Goal: Task Accomplishment & Management: Manage account settings

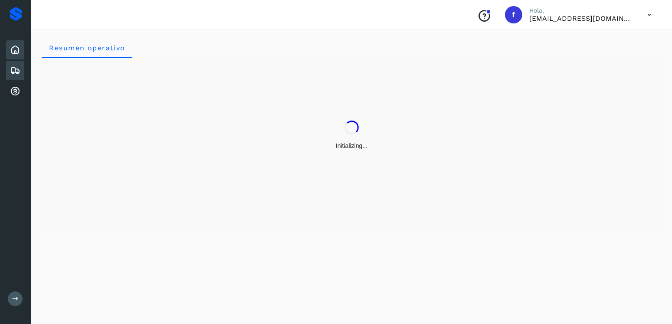
click at [10, 67] on icon at bounding box center [15, 71] width 10 height 10
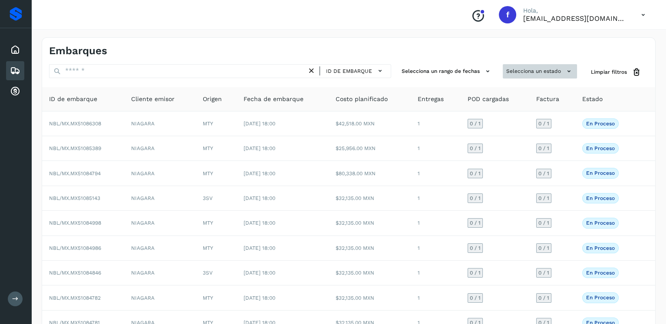
click at [544, 66] on button "Selecciona un estado" at bounding box center [539, 71] width 74 height 14
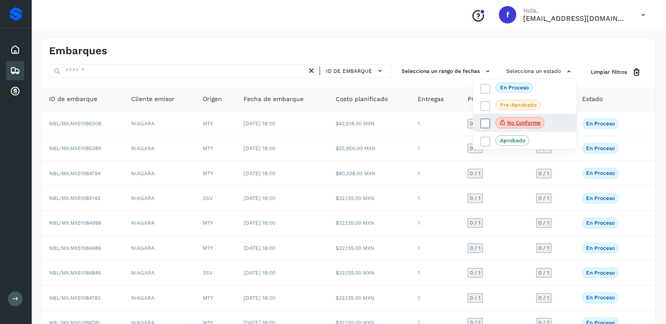
click at [483, 126] on icon at bounding box center [485, 123] width 9 height 9
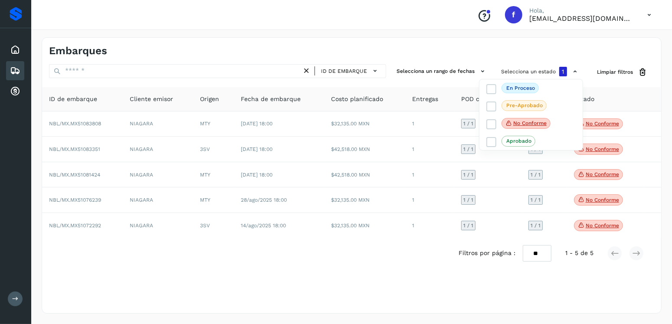
click at [427, 204] on div at bounding box center [336, 162] width 672 height 324
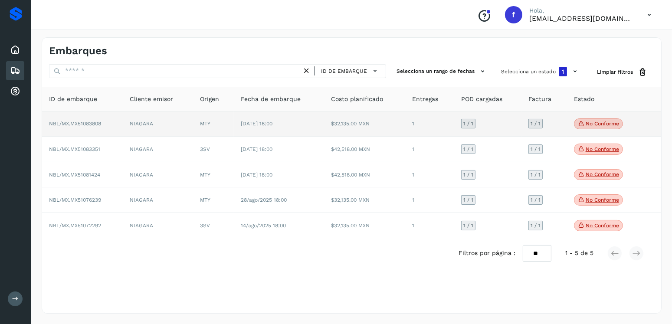
click at [601, 121] on p "No conforme" at bounding box center [602, 124] width 33 height 6
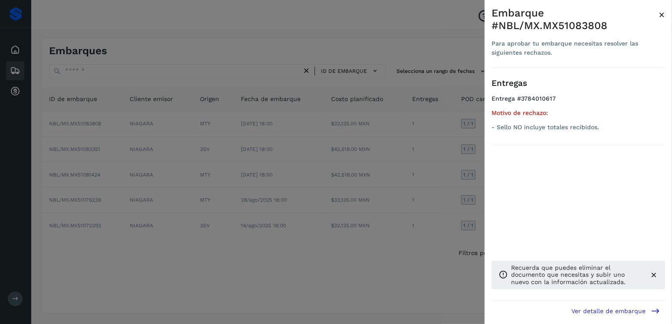
click at [323, 141] on div at bounding box center [336, 162] width 672 height 324
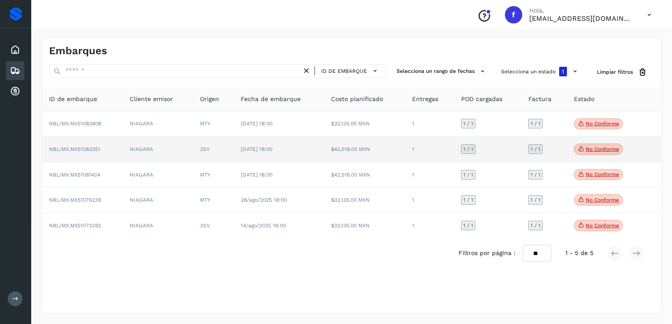
click at [620, 149] on span "No conforme" at bounding box center [598, 149] width 49 height 11
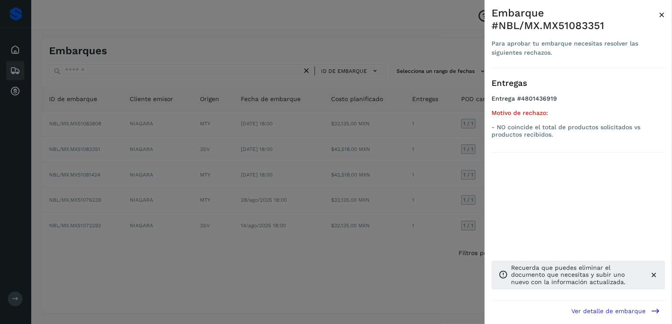
click at [329, 132] on div at bounding box center [336, 162] width 672 height 324
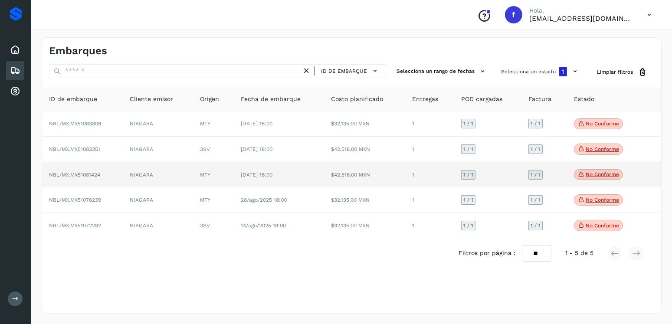
click at [594, 171] on p "No conforme" at bounding box center [602, 174] width 33 height 6
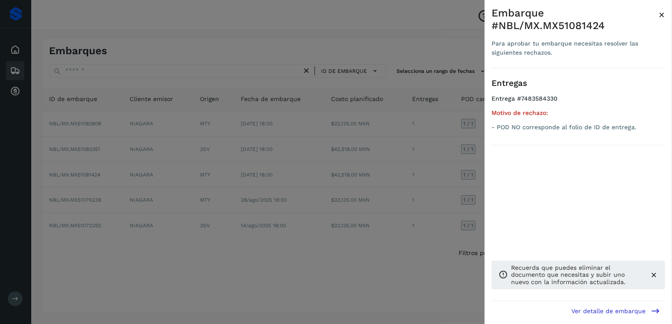
click at [280, 139] on div at bounding box center [336, 162] width 672 height 324
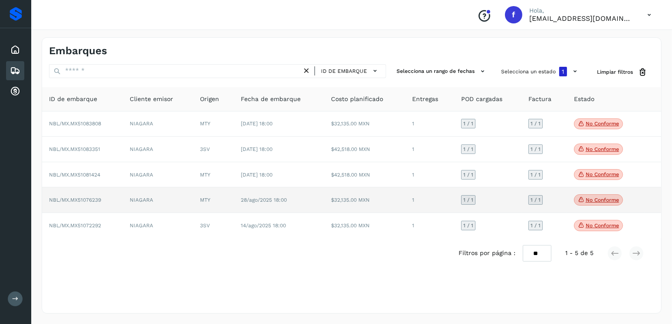
click at [586, 198] on p "No conforme" at bounding box center [602, 200] width 33 height 6
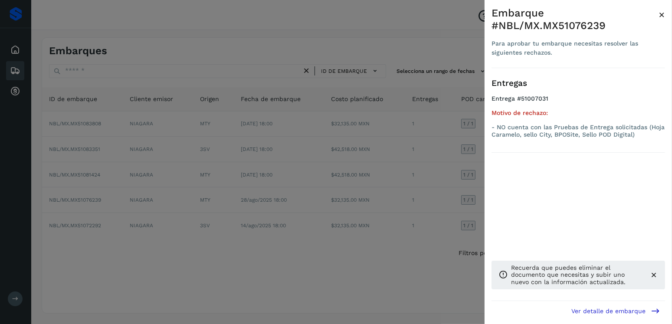
click at [364, 166] on div at bounding box center [336, 162] width 672 height 324
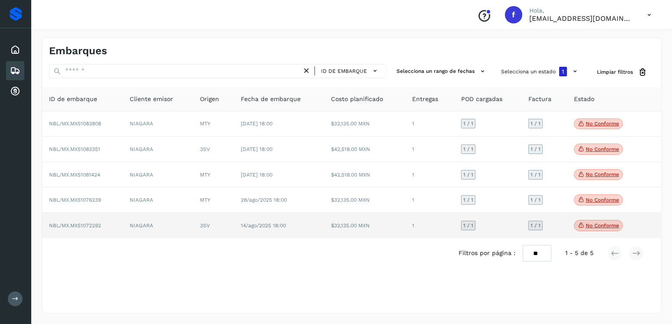
click at [589, 227] on p "No conforme" at bounding box center [602, 226] width 33 height 6
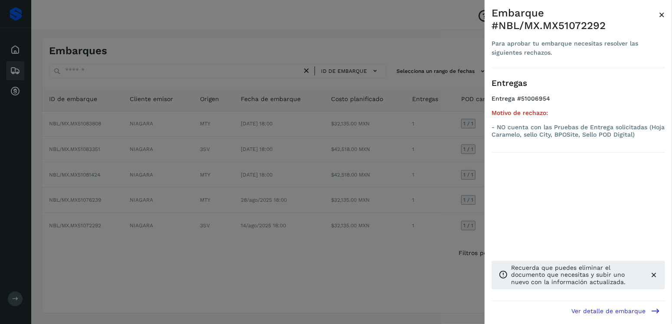
click at [287, 148] on div at bounding box center [336, 162] width 672 height 324
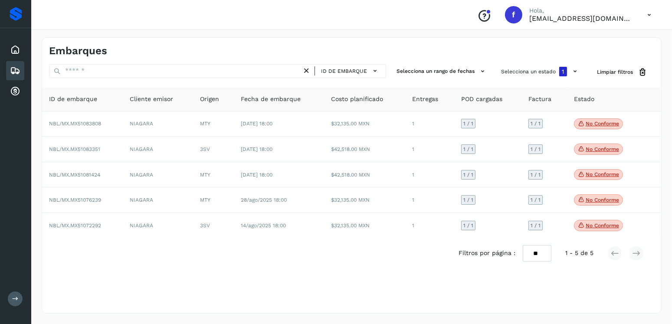
click at [13, 71] on icon at bounding box center [15, 71] width 10 height 10
click at [18, 51] on icon at bounding box center [15, 50] width 10 height 10
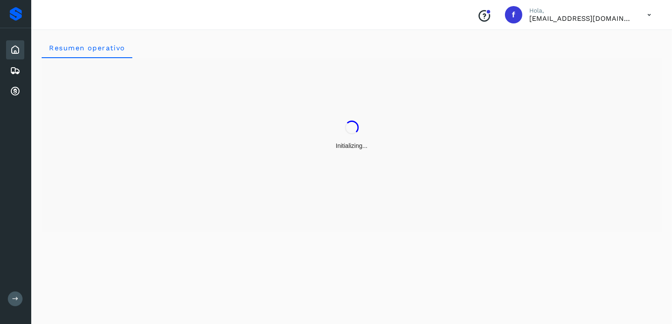
click at [583, 16] on p "[EMAIL_ADDRESS][DOMAIN_NAME]" at bounding box center [581, 18] width 104 height 8
click at [649, 14] on icon at bounding box center [649, 15] width 18 height 18
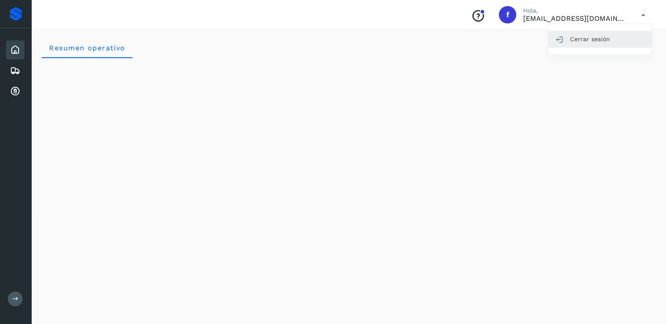
click at [577, 40] on div "Cerrar sesión" at bounding box center [599, 39] width 103 height 16
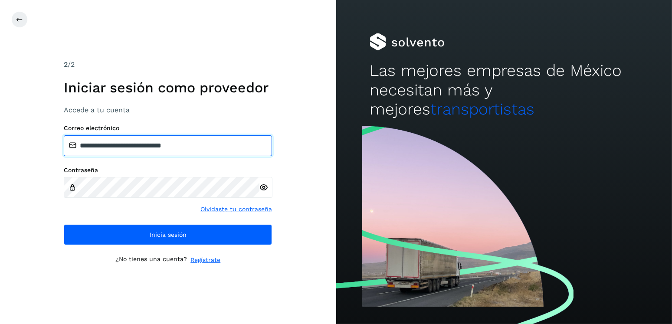
drag, startPoint x: 169, startPoint y: 145, endPoint x: 125, endPoint y: 144, distance: 44.7
click at [125, 144] on input "**********" at bounding box center [168, 145] width 208 height 21
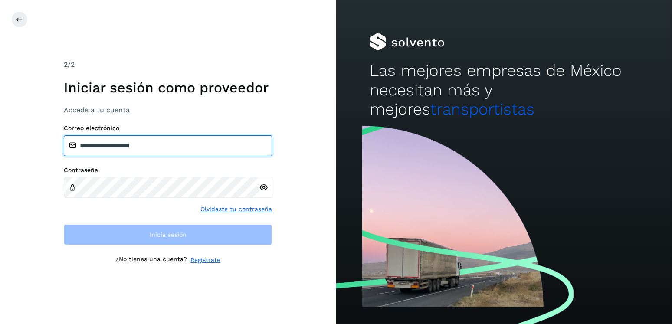
type input "**********"
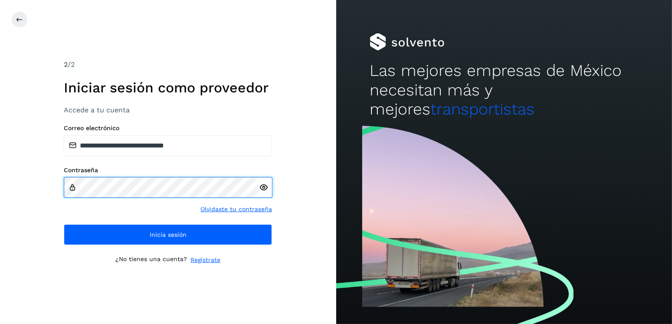
click at [61, 198] on div "**********" at bounding box center [168, 162] width 336 height 324
